Goal: Transaction & Acquisition: Purchase product/service

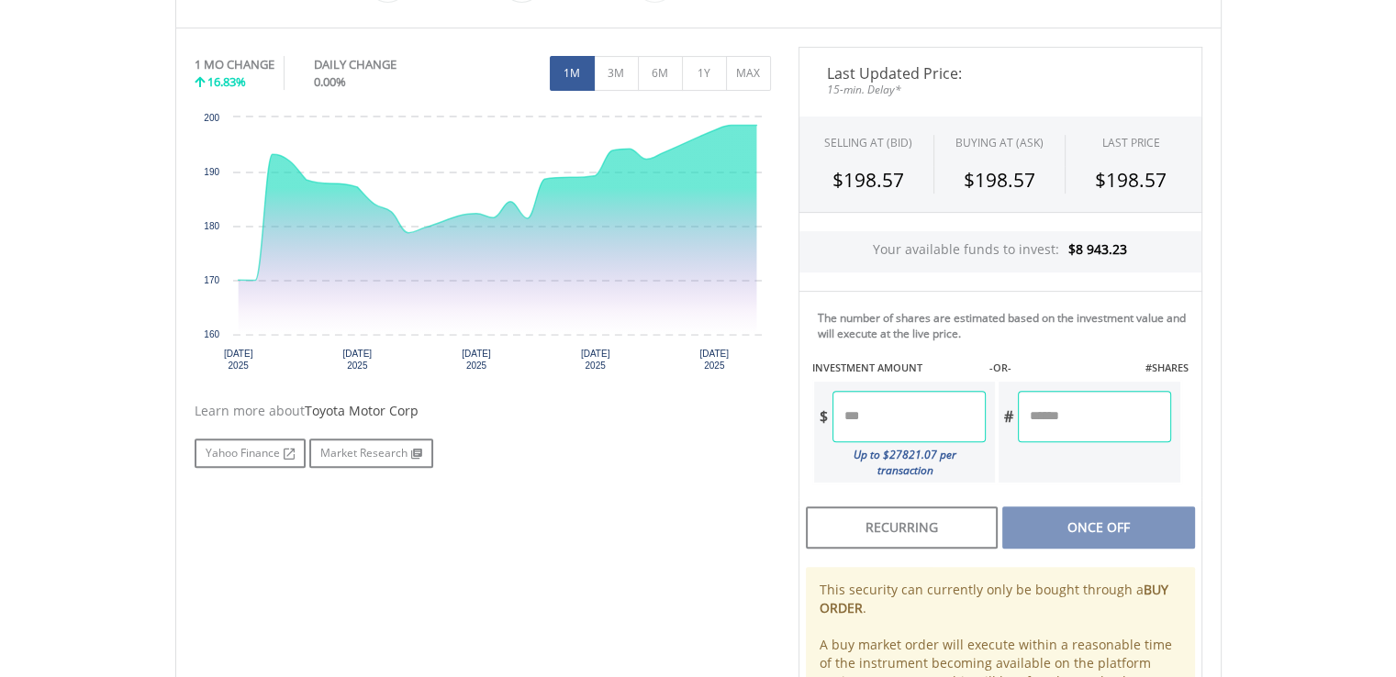
scroll to position [553, 0]
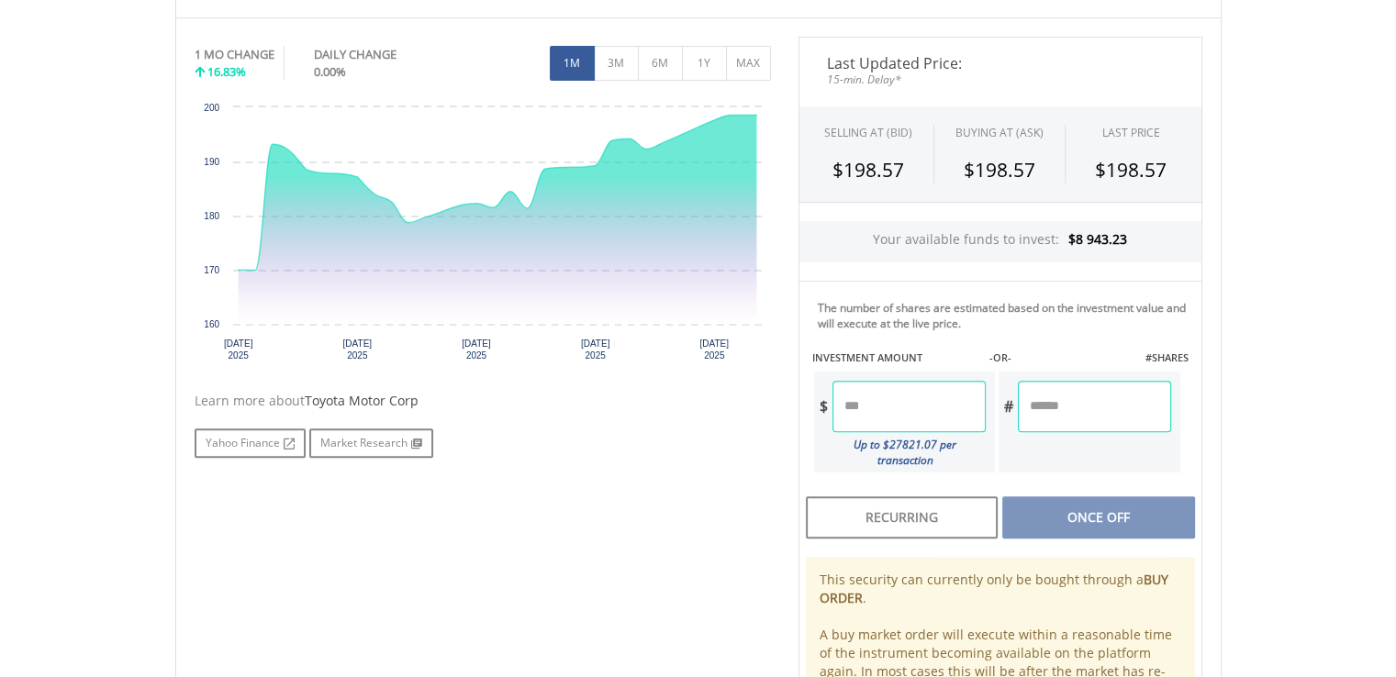
click at [869, 418] on input "number" at bounding box center [909, 406] width 153 height 51
type input "******"
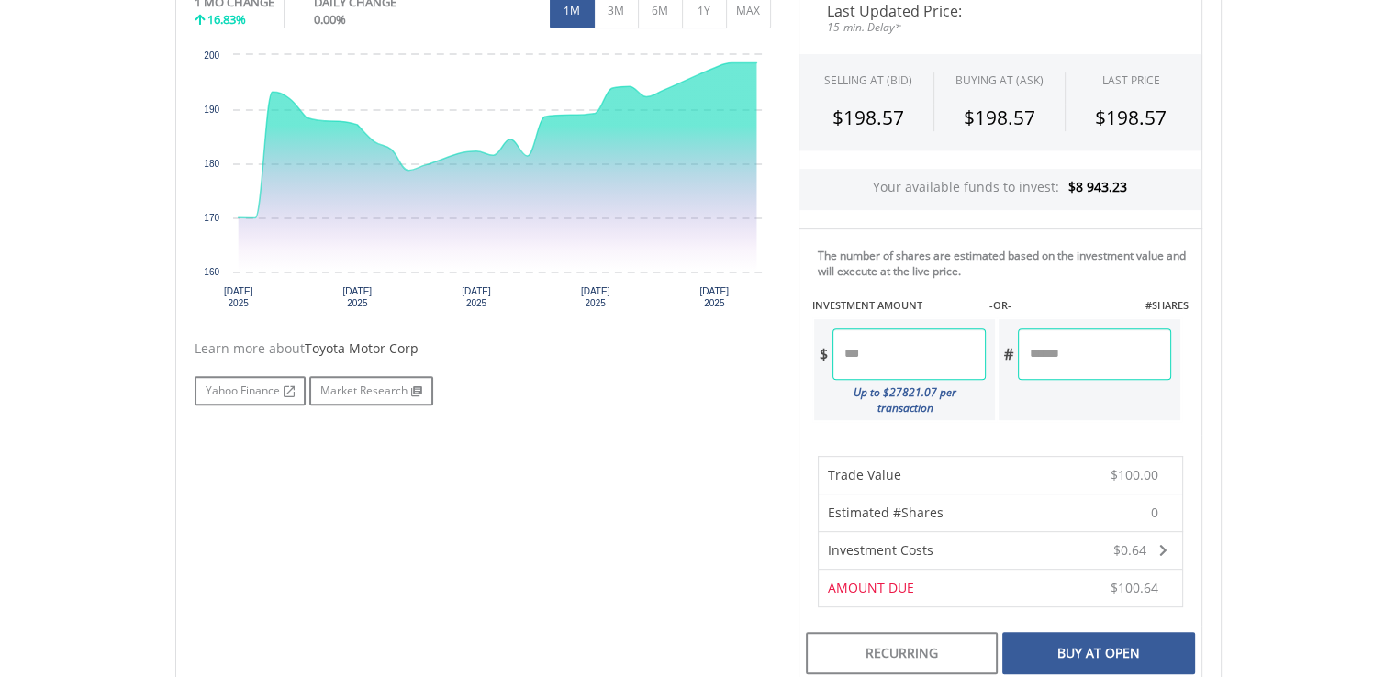
scroll to position [643, 0]
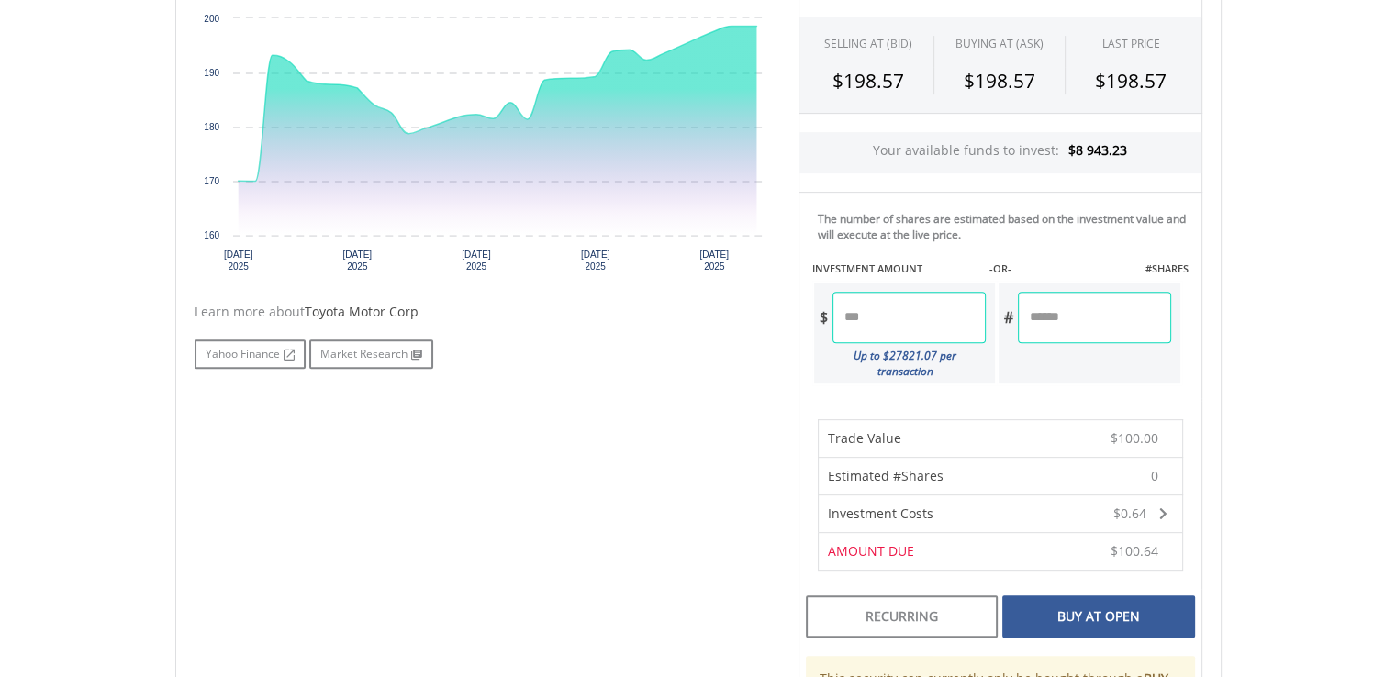
click at [1067, 600] on div "Buy At Open" at bounding box center [1098, 617] width 192 height 42
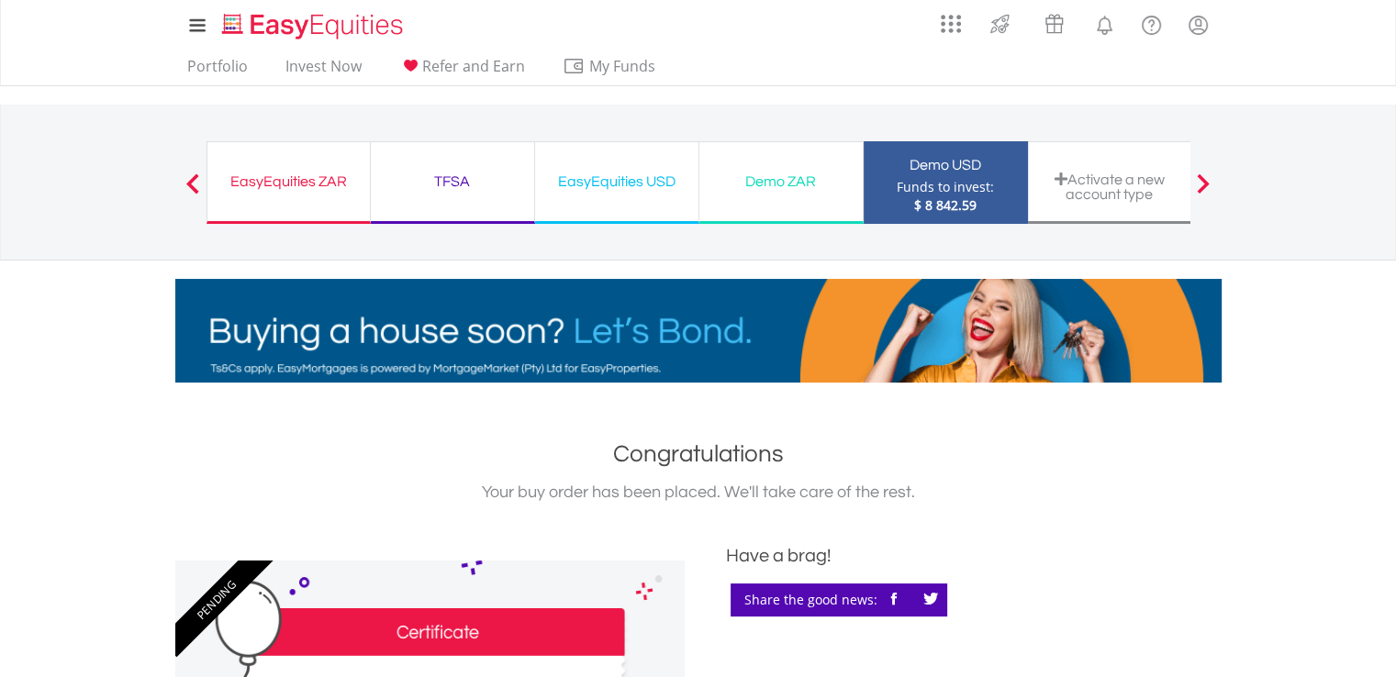
click at [334, 194] on div "EasyEquities ZAR Funds to invest: $ 8 842.59" at bounding box center [289, 182] width 164 height 83
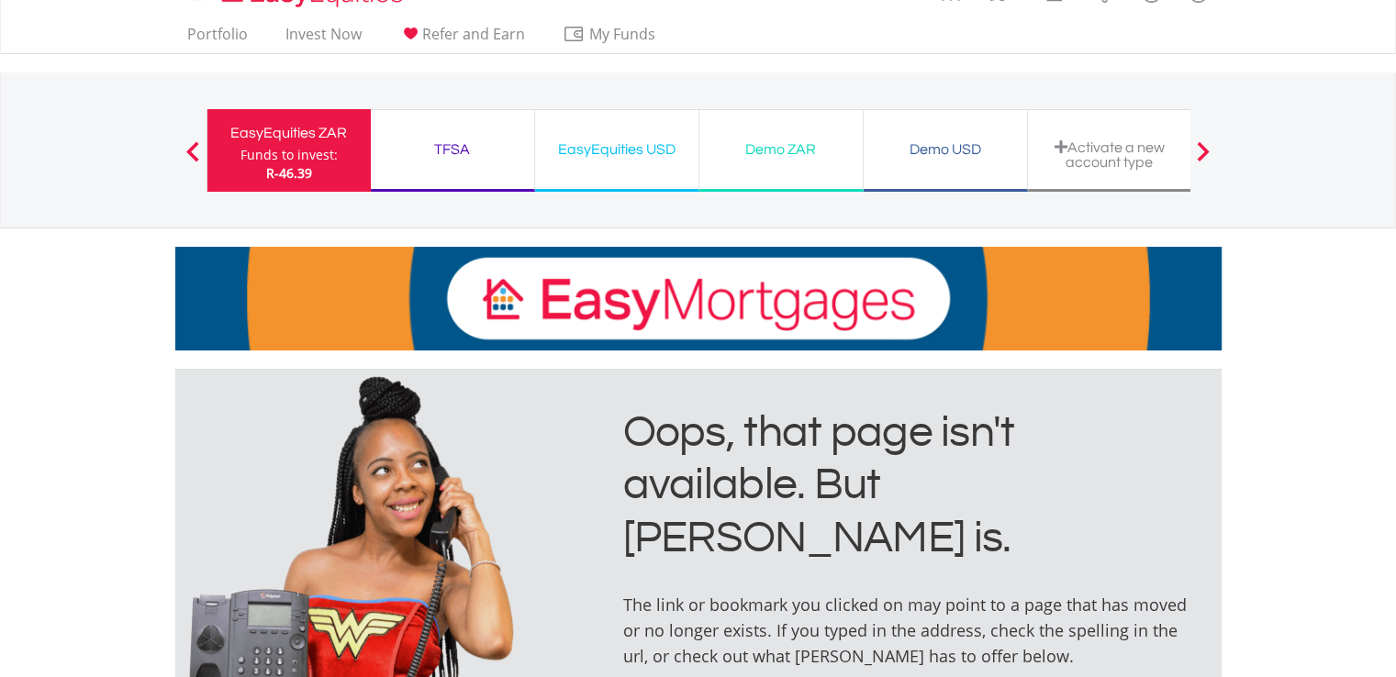
scroll to position [33, 0]
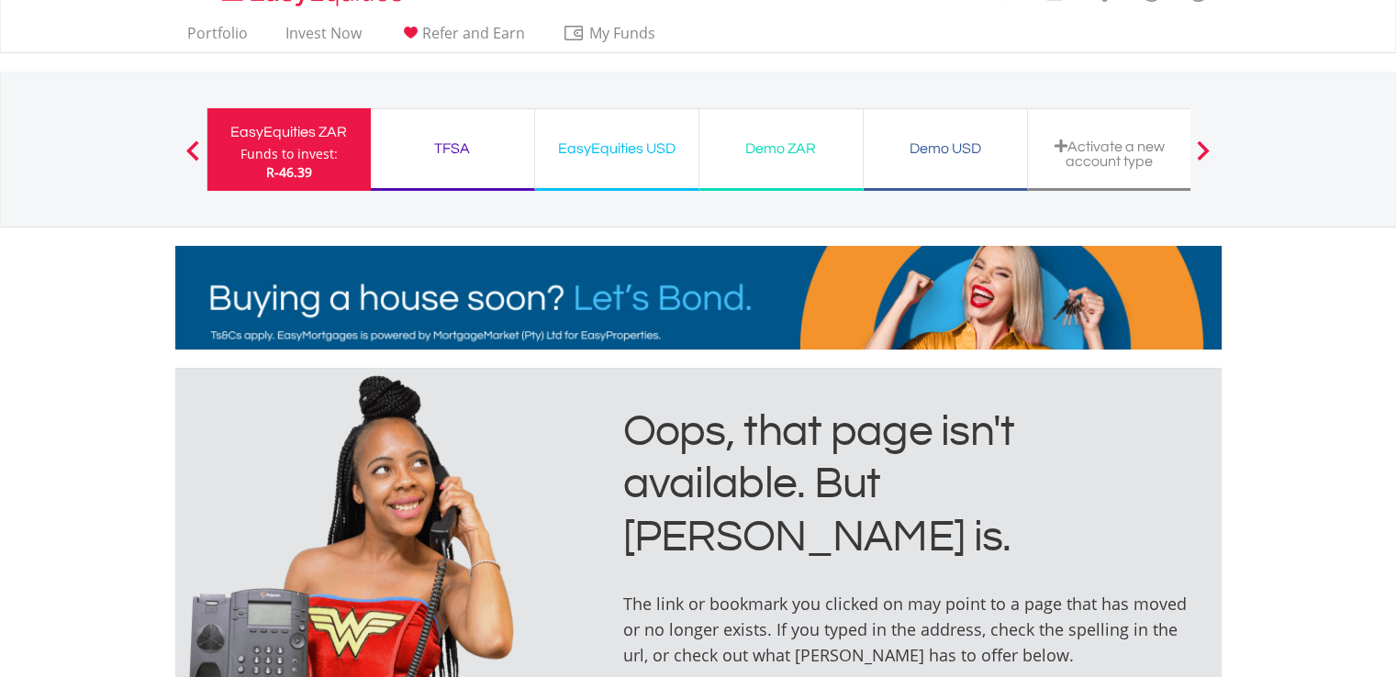
click at [935, 153] on div "Demo USD" at bounding box center [945, 149] width 141 height 26
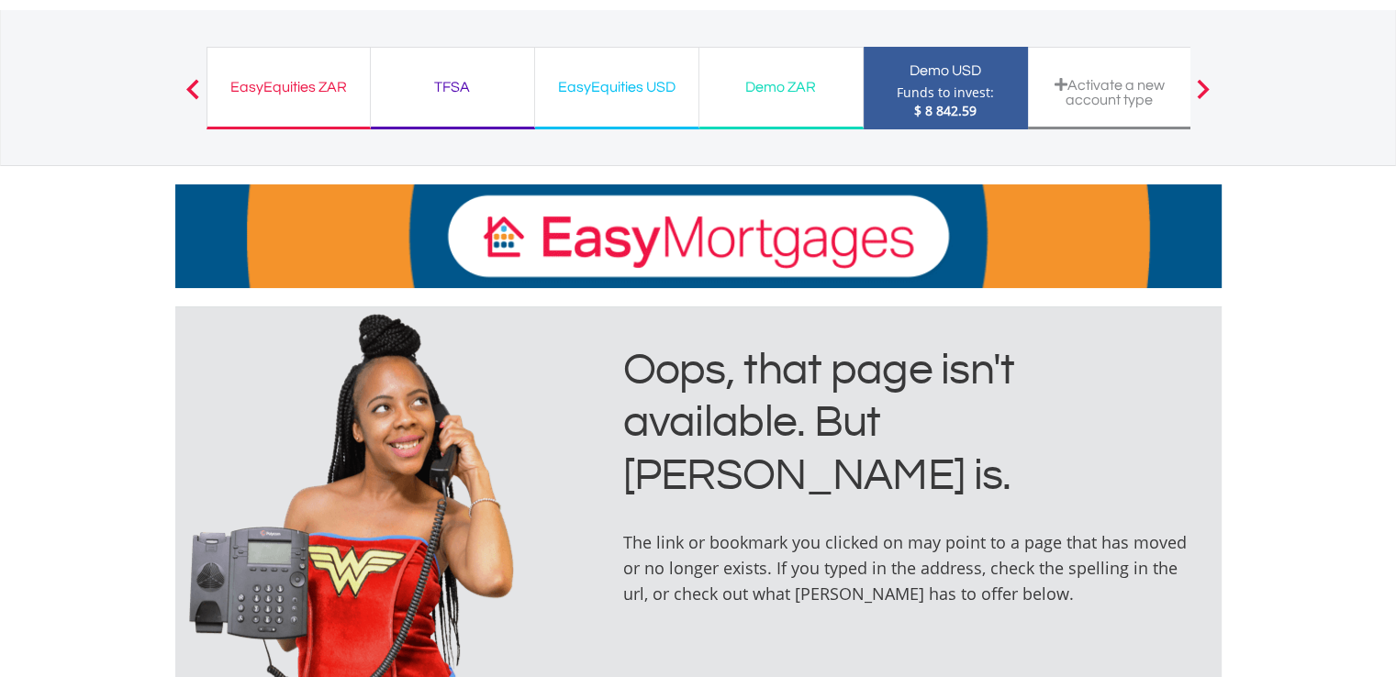
scroll to position [94, 0]
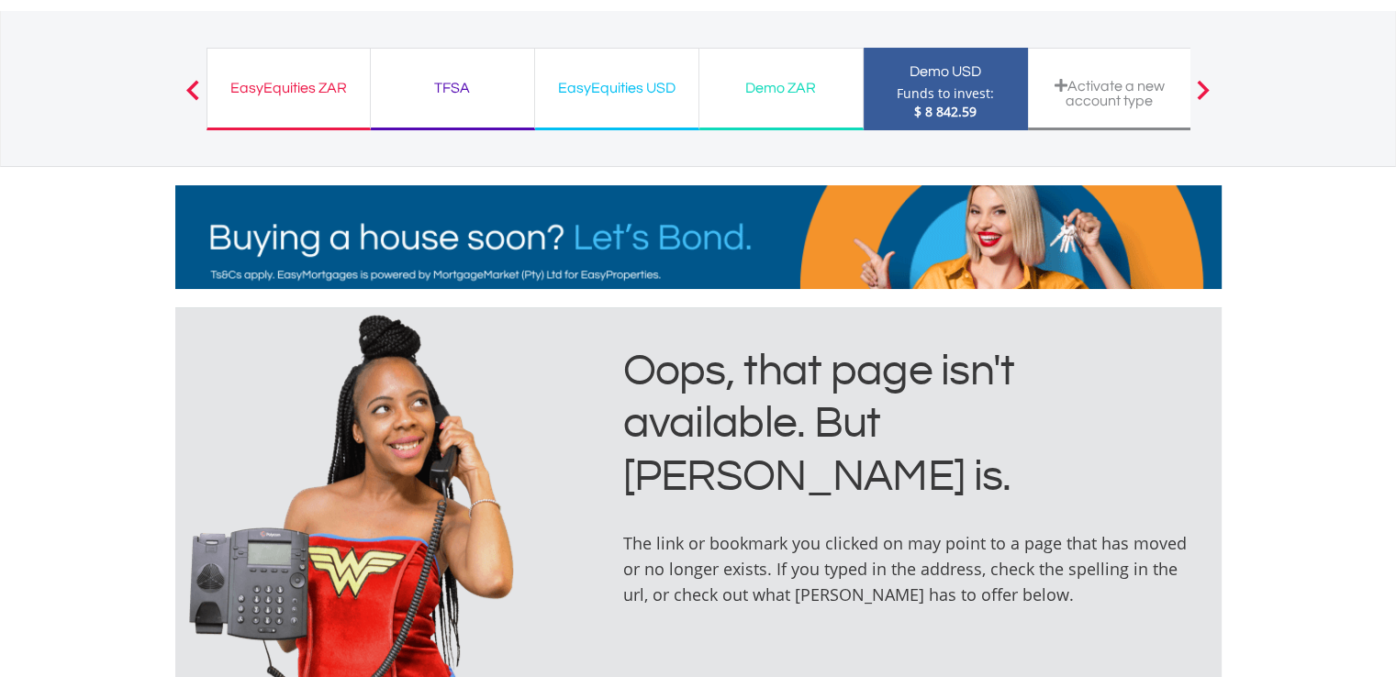
click at [278, 79] on div "EasyEquities ZAR" at bounding box center [288, 88] width 140 height 26
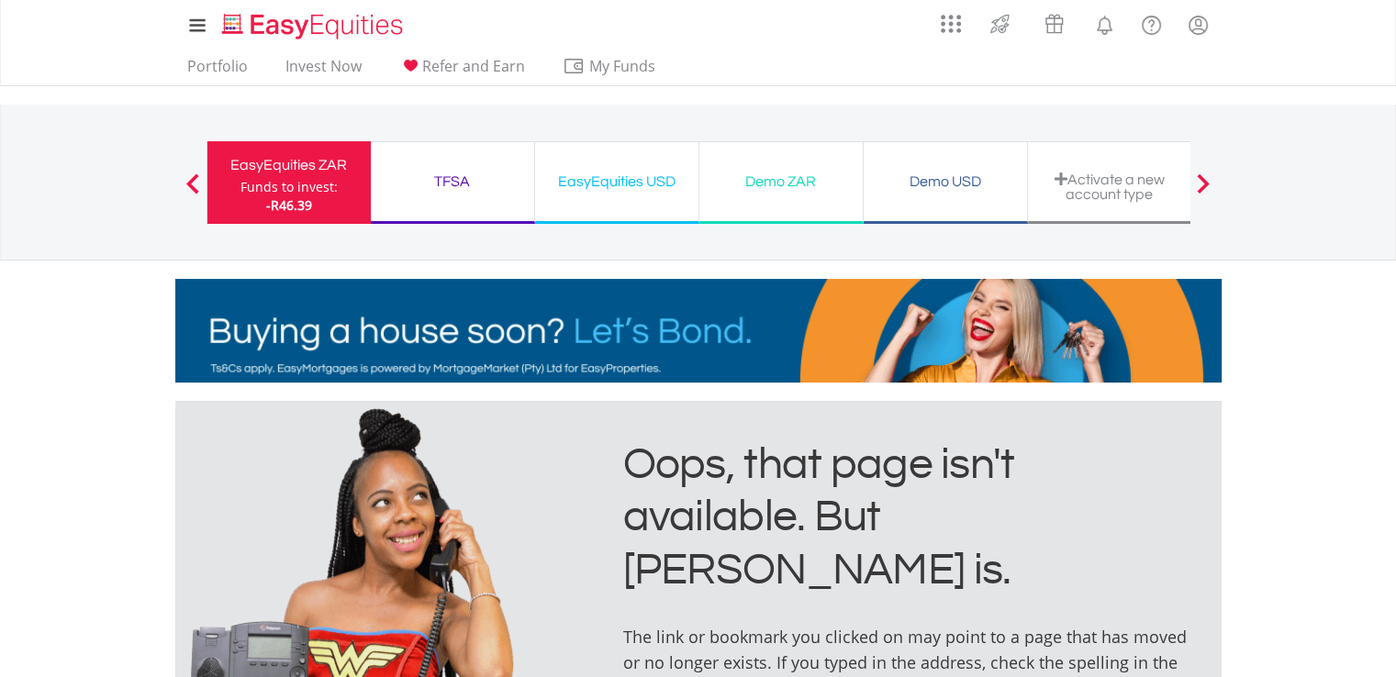
click at [314, 199] on div "-R46.39" at bounding box center [288, 205] width 97 height 18
click at [275, 168] on div "EasyEquities ZAR" at bounding box center [288, 165] width 141 height 26
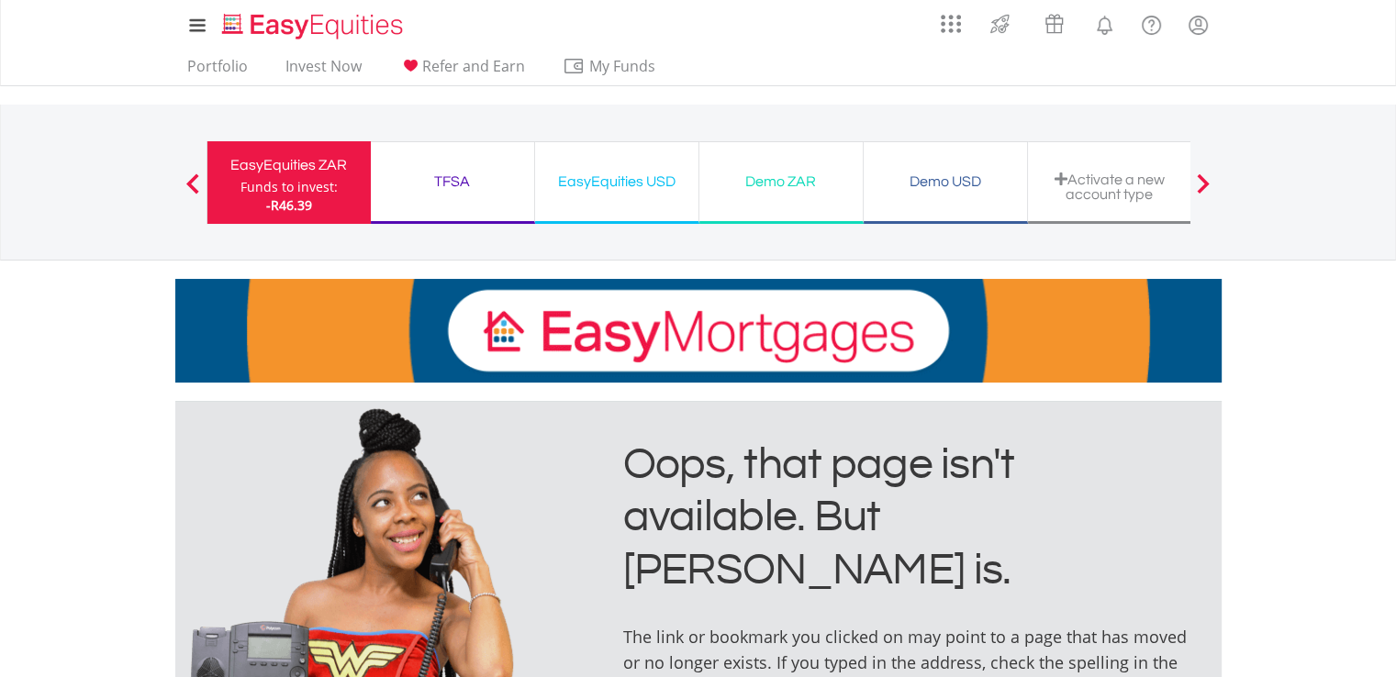
click at [275, 168] on div "EasyEquities ZAR" at bounding box center [288, 165] width 141 height 26
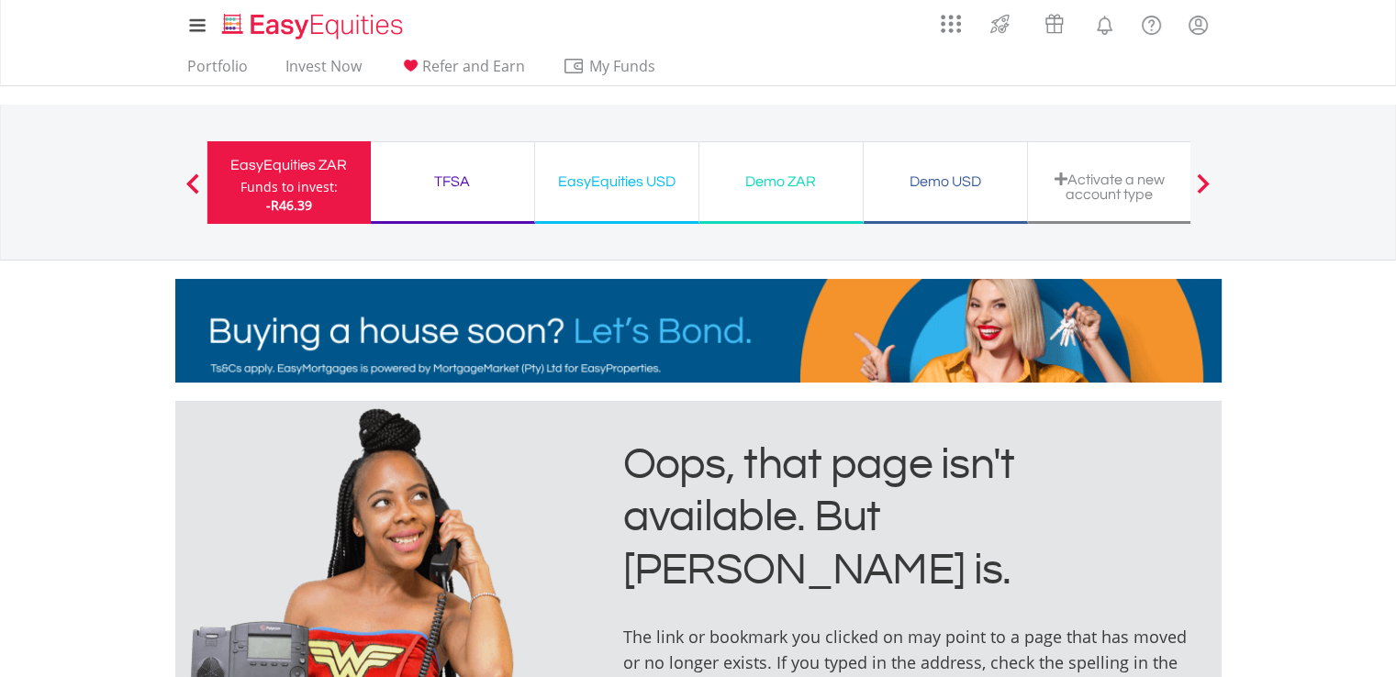
click at [303, 183] on div "Funds to invest:" at bounding box center [288, 187] width 97 height 18
